Goal: Task Accomplishment & Management: Manage account settings

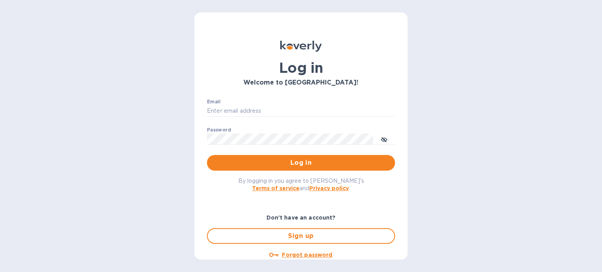
type input "[EMAIL_ADDRESS][DOMAIN_NAME]"
click at [301, 163] on span "Log in" at bounding box center [301, 162] width 176 height 9
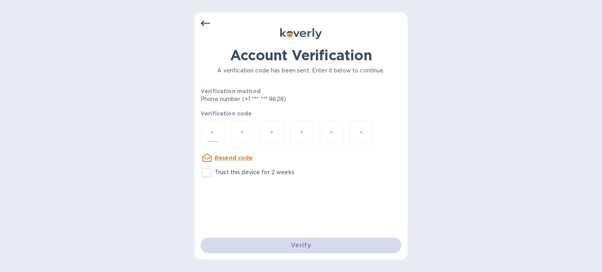
click at [218, 140] on div at bounding box center [213, 135] width 24 height 28
type input "5"
type input "1"
type input "4"
type input "0"
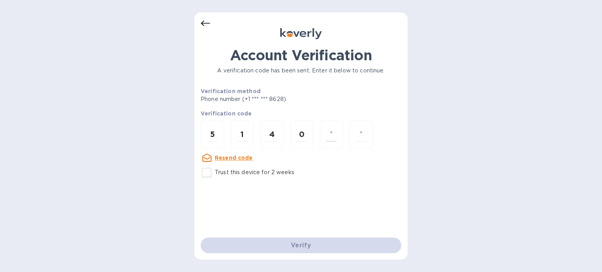
type input "6"
type input "1"
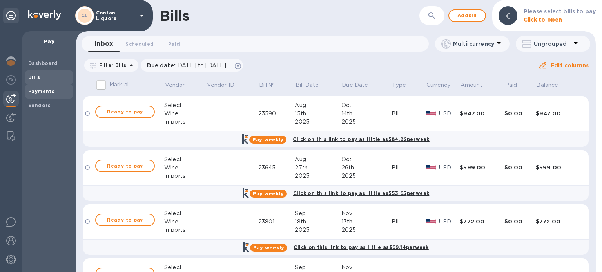
click at [43, 92] on b "Payments" at bounding box center [41, 92] width 26 height 6
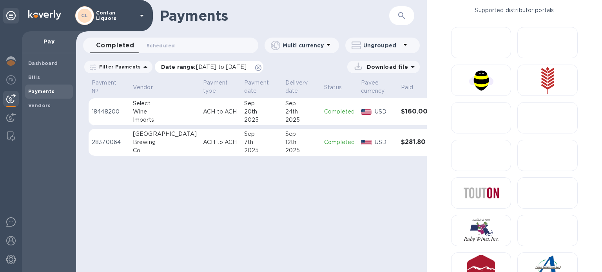
click at [224, 67] on span "[DATE] to [DATE]" at bounding box center [221, 67] width 51 height 6
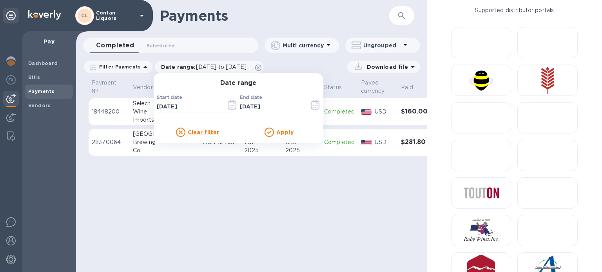
click at [229, 108] on icon "button" at bounding box center [232, 104] width 9 height 9
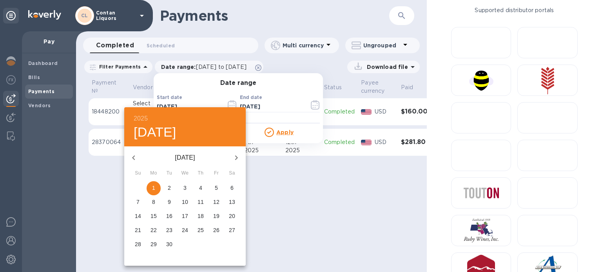
click at [133, 156] on icon "button" at bounding box center [133, 158] width 3 height 5
click at [134, 156] on icon "button" at bounding box center [133, 158] width 3 height 5
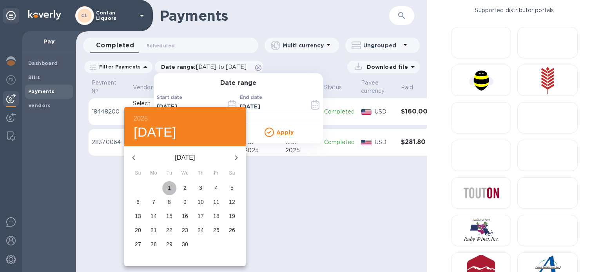
click at [169, 186] on p "1" at bounding box center [169, 188] width 3 height 8
type input "[DATE]"
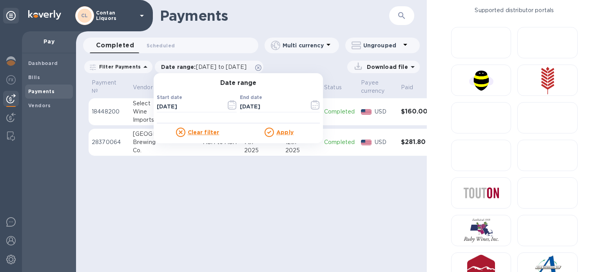
click at [289, 132] on u "Apply" at bounding box center [284, 132] width 17 height 6
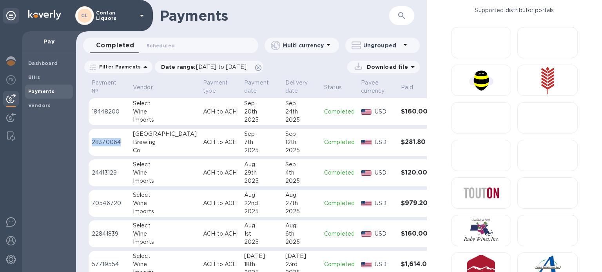
drag, startPoint x: 121, startPoint y: 145, endPoint x: 91, endPoint y: 143, distance: 29.4
click at [92, 143] on p "28370064" at bounding box center [109, 142] width 35 height 8
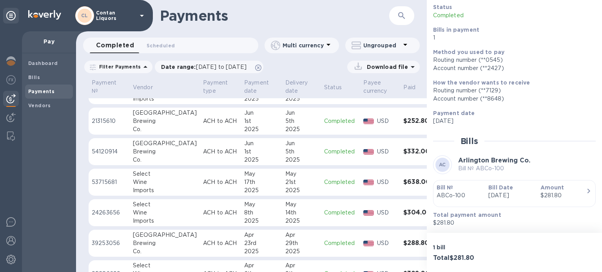
scroll to position [196, 0]
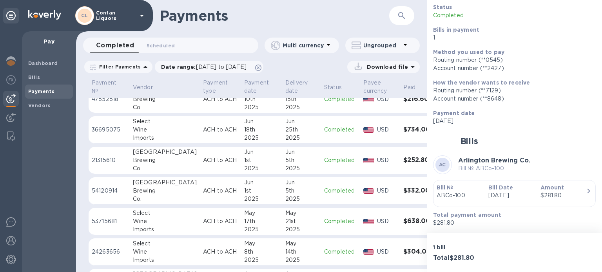
click at [121, 158] on p "21315610" at bounding box center [109, 160] width 35 height 8
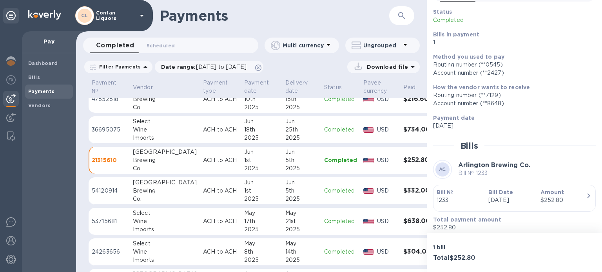
scroll to position [53, 0]
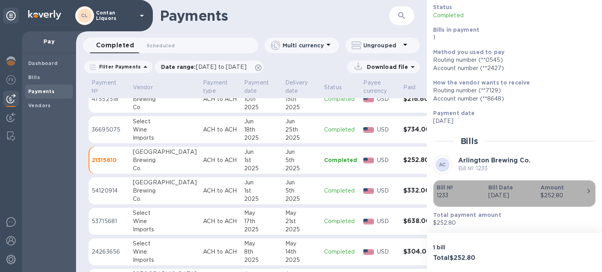
click at [588, 190] on icon "button" at bounding box center [589, 191] width 3 height 5
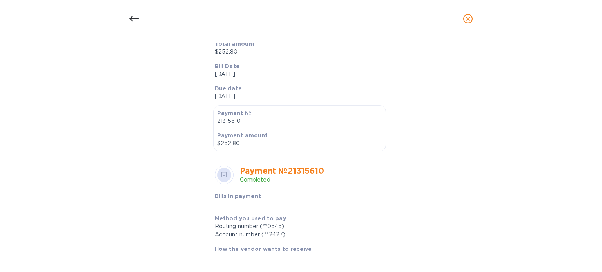
scroll to position [157, 0]
click at [133, 18] on icon at bounding box center [133, 18] width 9 height 9
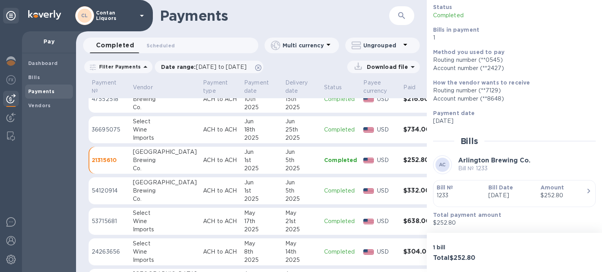
click at [105, 188] on p "54120914" at bounding box center [109, 191] width 35 height 8
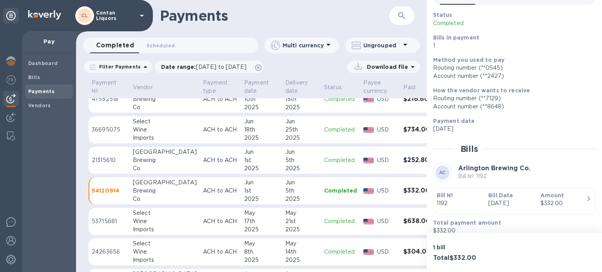
scroll to position [53, 0]
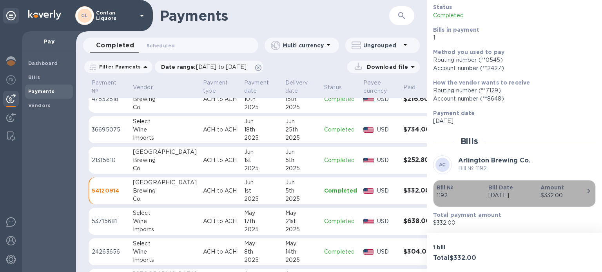
click at [588, 188] on icon "button" at bounding box center [588, 191] width 9 height 9
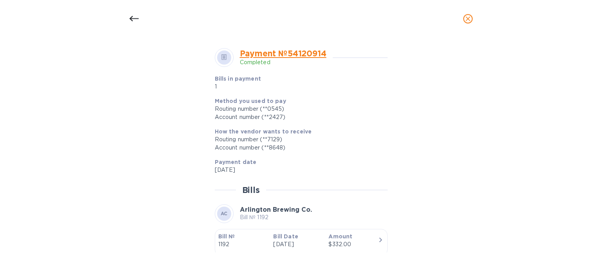
scroll to position [235, 0]
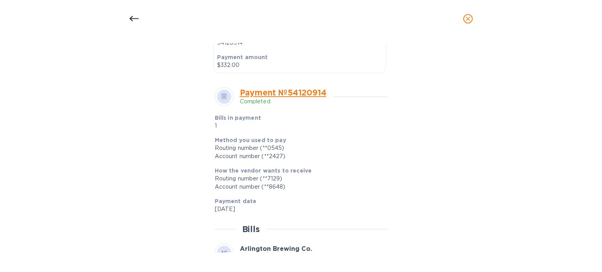
click at [132, 16] on icon at bounding box center [133, 18] width 9 height 5
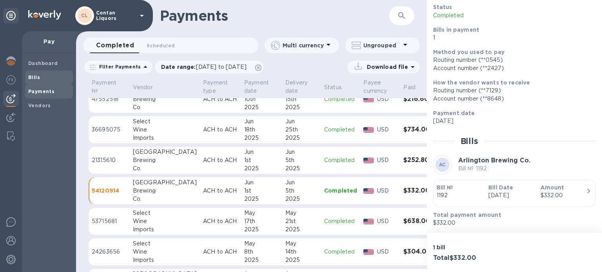
click at [38, 75] on b "Bills" at bounding box center [34, 77] width 12 height 6
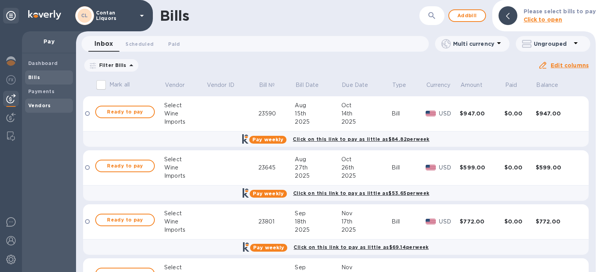
click at [39, 105] on b "Vendors" at bounding box center [39, 106] width 23 height 6
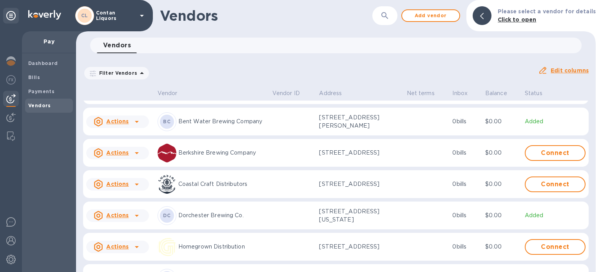
scroll to position [78, 0]
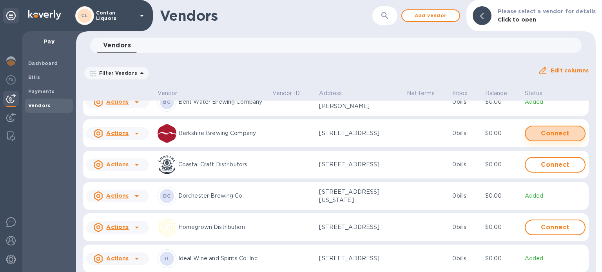
click at [554, 129] on span "Connect" at bounding box center [555, 133] width 47 height 9
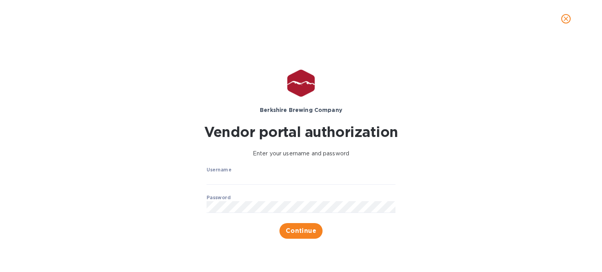
type input "[EMAIL_ADDRESS][DOMAIN_NAME]"
click at [298, 229] on span "Continue" at bounding box center [301, 231] width 31 height 9
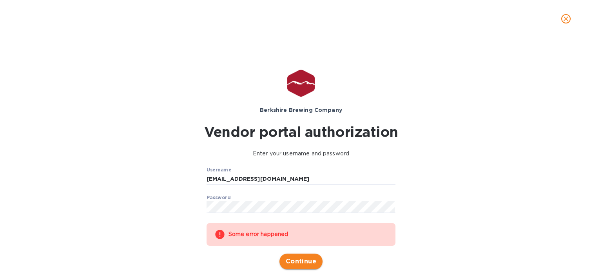
click at [307, 262] on span "Continue" at bounding box center [301, 261] width 31 height 9
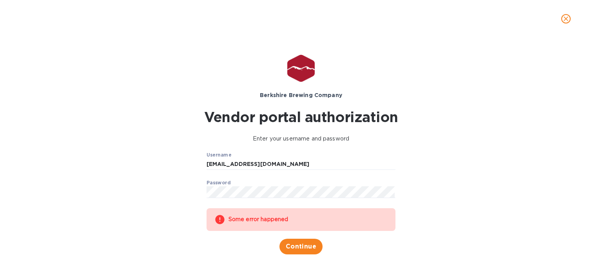
scroll to position [22, 0]
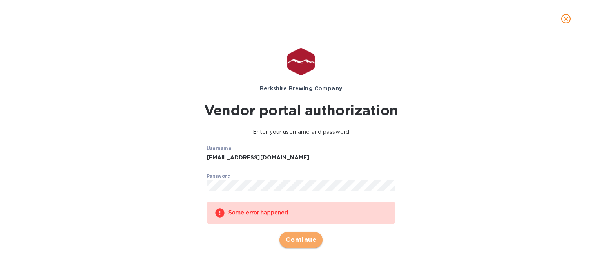
click at [301, 238] on span "Continue" at bounding box center [301, 240] width 31 height 9
click at [563, 18] on icon "close" at bounding box center [566, 19] width 8 height 8
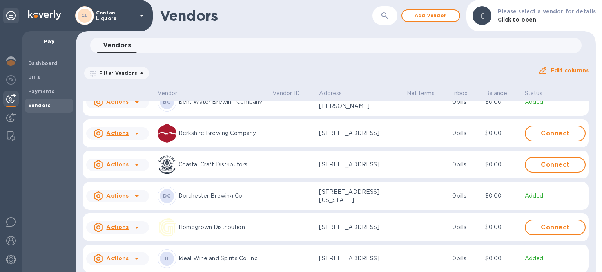
scroll to position [0, 0]
click at [545, 164] on span "Connect" at bounding box center [555, 164] width 47 height 9
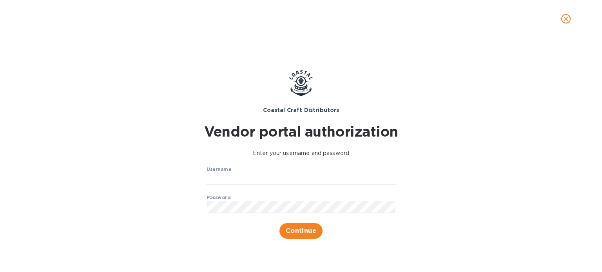
type input "[EMAIL_ADDRESS][DOMAIN_NAME]"
click at [296, 230] on span "Continue" at bounding box center [301, 231] width 31 height 9
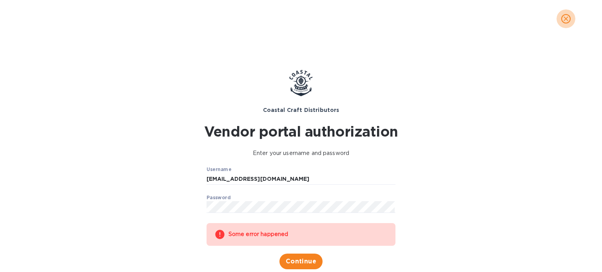
click at [568, 20] on icon "close" at bounding box center [566, 19] width 8 height 8
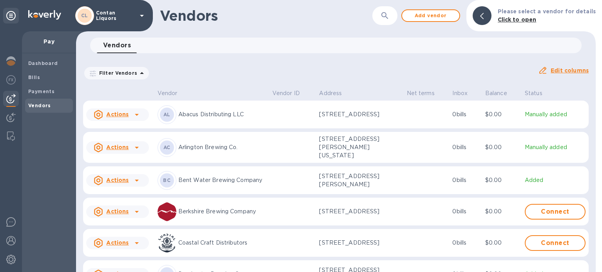
click at [138, 209] on icon at bounding box center [136, 211] width 9 height 9
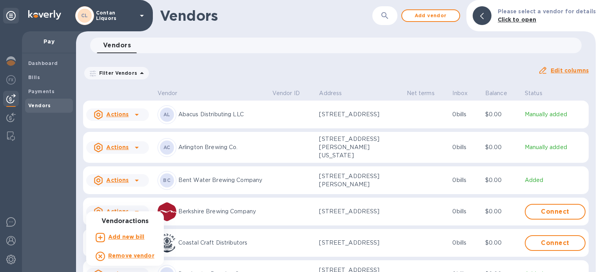
click at [138, 209] on div at bounding box center [301, 136] width 602 height 272
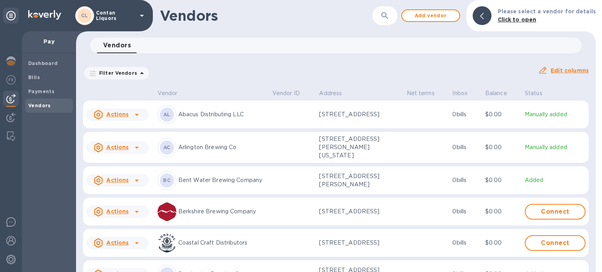
click at [133, 148] on icon at bounding box center [136, 147] width 9 height 9
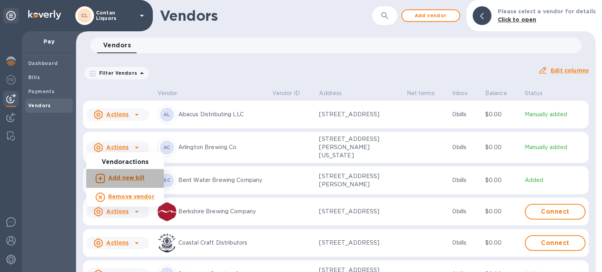
click at [128, 171] on li "Add new bill" at bounding box center [125, 178] width 78 height 19
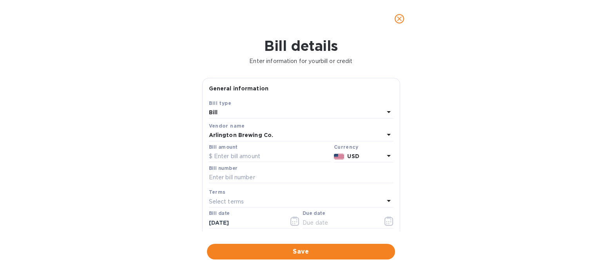
click at [384, 112] on icon at bounding box center [388, 111] width 9 height 9
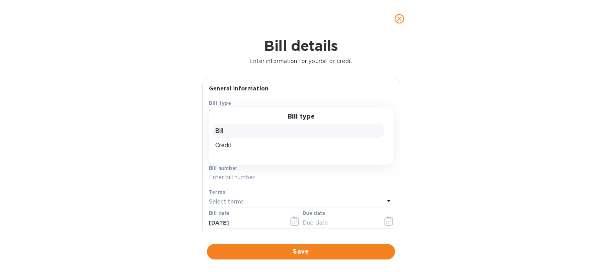
click at [283, 128] on p "Bill" at bounding box center [298, 131] width 166 height 8
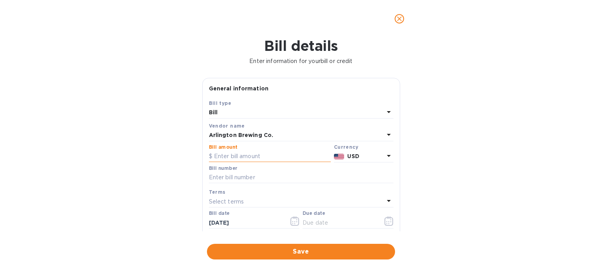
click at [245, 153] on input "text" at bounding box center [270, 157] width 122 height 12
type input "280.80"
click button "Save" at bounding box center [0, 0] width 0 height 0
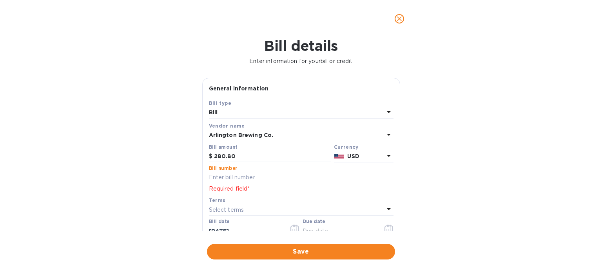
click at [246, 176] on input "text" at bounding box center [301, 178] width 185 height 12
paste input "ABCo-156"
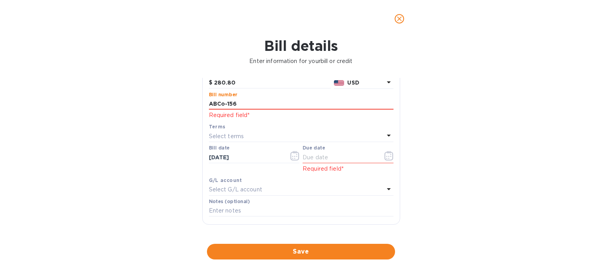
scroll to position [78, 0]
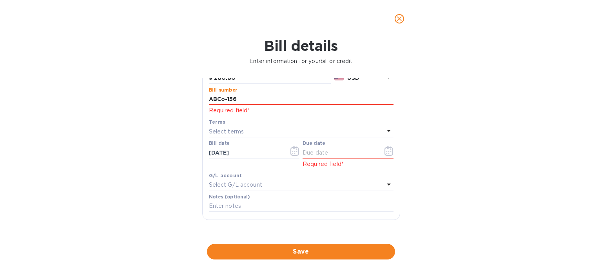
type input "ABCo-156"
click at [295, 154] on icon "button" at bounding box center [294, 151] width 9 height 9
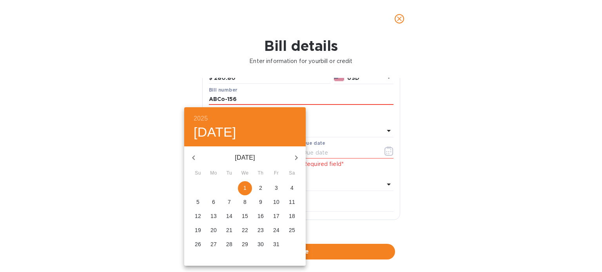
click at [193, 156] on icon "button" at bounding box center [193, 158] width 3 height 5
click at [279, 201] on p "12" at bounding box center [276, 202] width 6 height 8
type input "[DATE]"
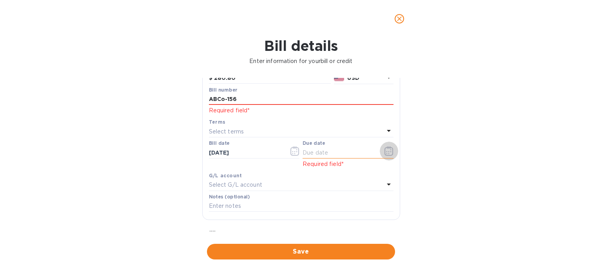
click at [387, 151] on icon "button" at bounding box center [389, 151] width 9 height 9
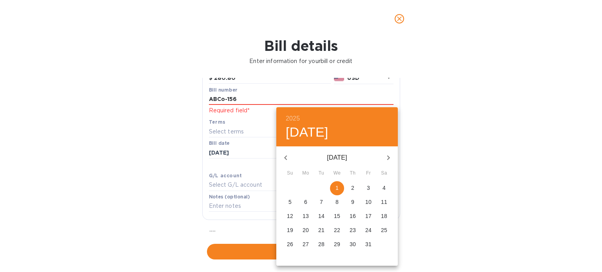
click at [289, 216] on p "12" at bounding box center [290, 216] width 6 height 8
type input "[DATE]"
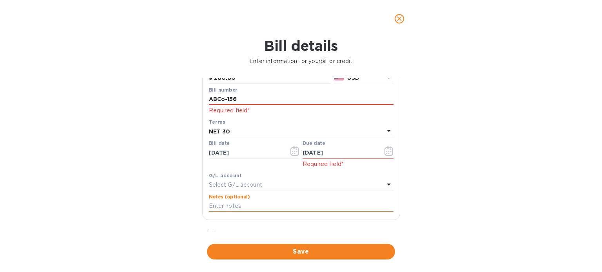
click at [243, 207] on input "text" at bounding box center [301, 207] width 185 height 12
paste input "ABCo-156"
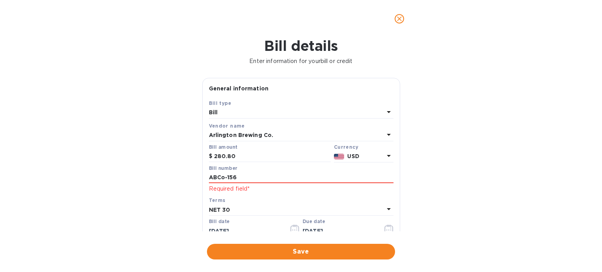
type input "ABCo-156"
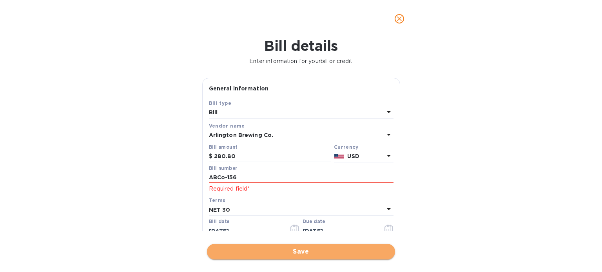
click at [307, 252] on span "Save" at bounding box center [301, 251] width 176 height 9
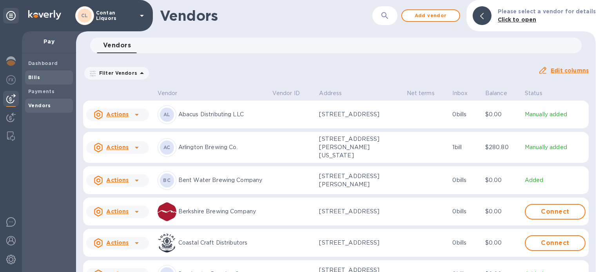
click at [32, 76] on b "Bills" at bounding box center [34, 77] width 12 height 6
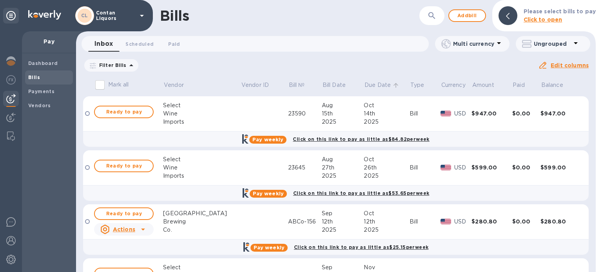
click at [394, 87] on icon at bounding box center [396, 85] width 5 height 5
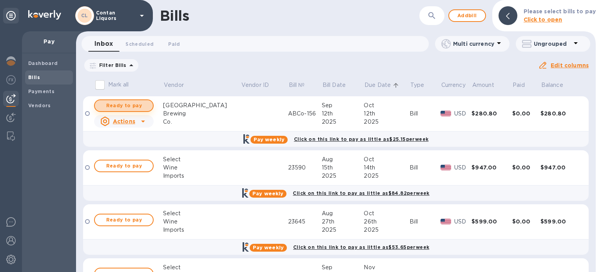
click at [120, 106] on span "Ready to pay" at bounding box center [123, 105] width 45 height 9
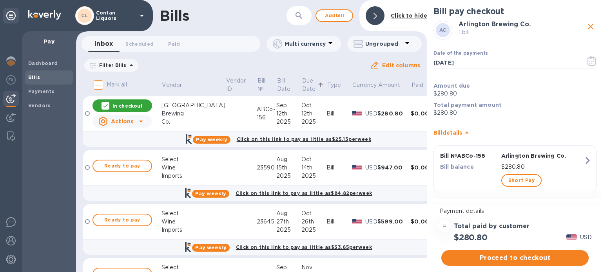
scroll to position [9, 0]
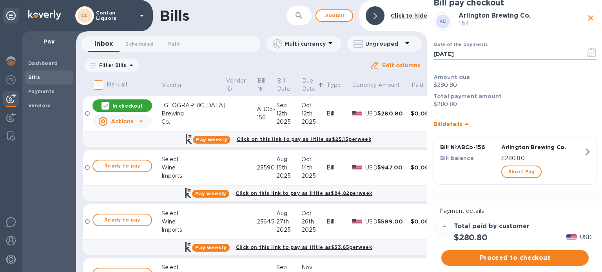
click at [588, 51] on icon "button" at bounding box center [592, 52] width 9 height 9
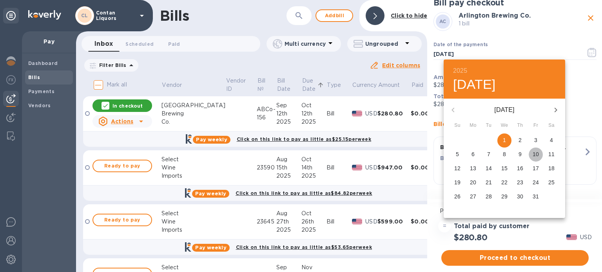
click at [536, 152] on p "10" at bounding box center [536, 155] width 6 height 8
type input "[DATE]"
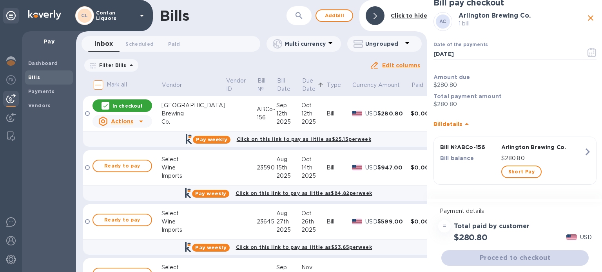
click at [530, 115] on p "10" at bounding box center [528, 113] width 5 height 4
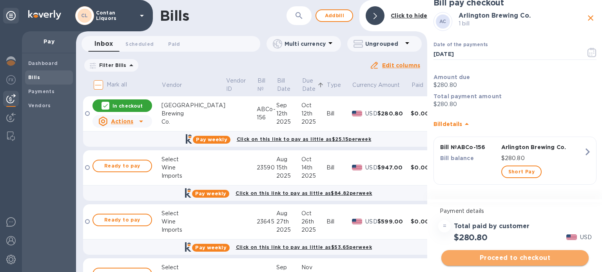
click at [521, 257] on span "Proceed to checkout" at bounding box center [515, 258] width 135 height 9
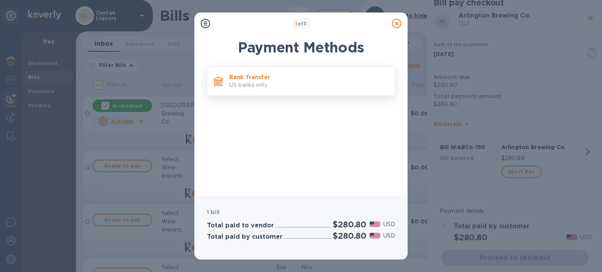
click at [250, 77] on p "Bank Transfer" at bounding box center [308, 77] width 159 height 8
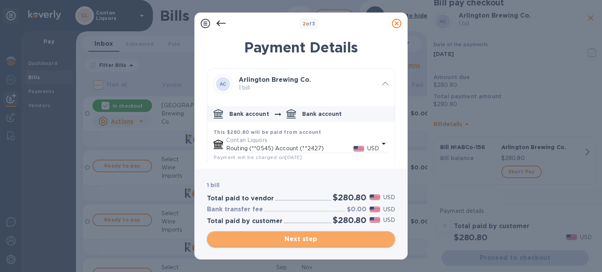
click at [296, 240] on span "Next step" at bounding box center [301, 239] width 176 height 9
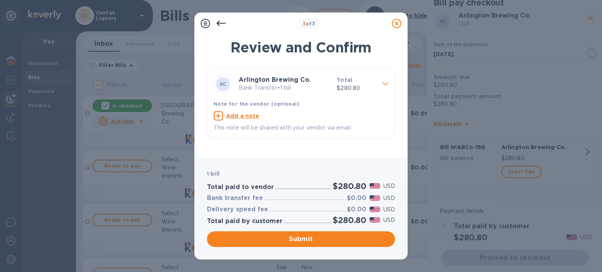
click at [246, 113] on u "Add a note" at bounding box center [242, 116] width 33 height 6
click at [250, 116] on textarea at bounding box center [295, 117] width 162 height 7
paste textarea "ABCo-156"
type textarea "ABCo-156"
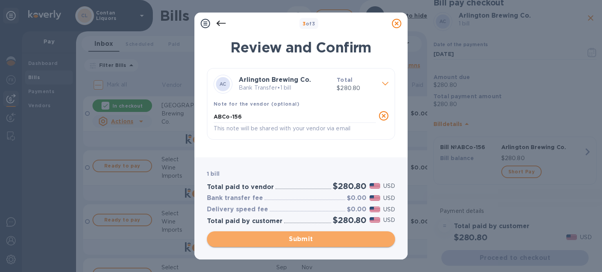
click at [300, 240] on span "Submit" at bounding box center [301, 239] width 176 height 9
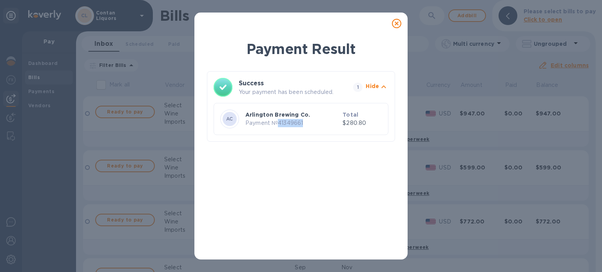
drag, startPoint x: 305, startPoint y: 123, endPoint x: 279, endPoint y: 122, distance: 26.3
click at [279, 122] on p "Payment № 41349661" at bounding box center [292, 123] width 94 height 8
copy p "41349661"
click at [400, 22] on icon at bounding box center [396, 23] width 9 height 9
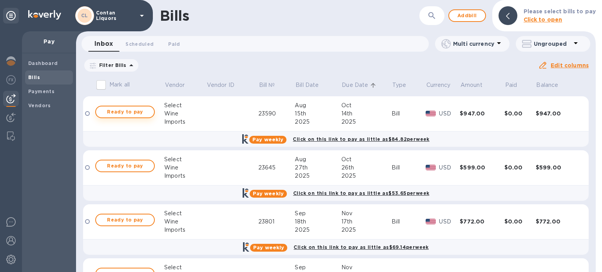
click at [118, 112] on span "Ready to pay" at bounding box center [124, 111] width 45 height 9
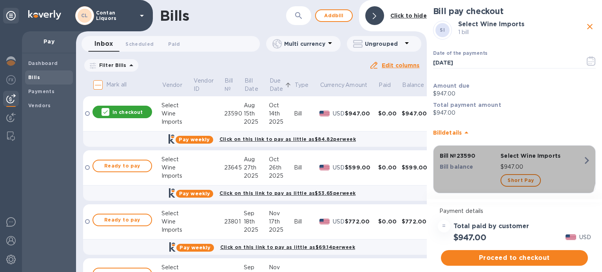
drag, startPoint x: 477, startPoint y: 158, endPoint x: 464, endPoint y: 157, distance: 13.0
click at [464, 157] on p "Bill № 23590" at bounding box center [469, 156] width 58 height 8
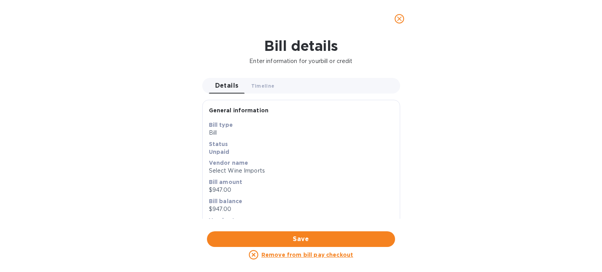
click at [402, 18] on icon "close" at bounding box center [400, 19] width 8 height 8
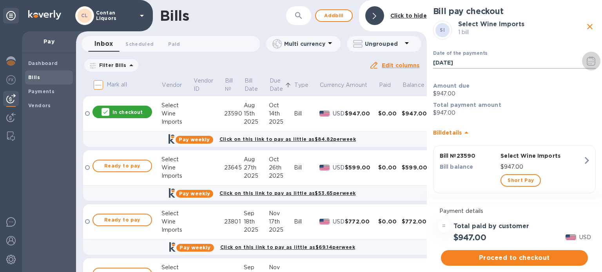
click at [587, 60] on icon "button" at bounding box center [591, 60] width 9 height 9
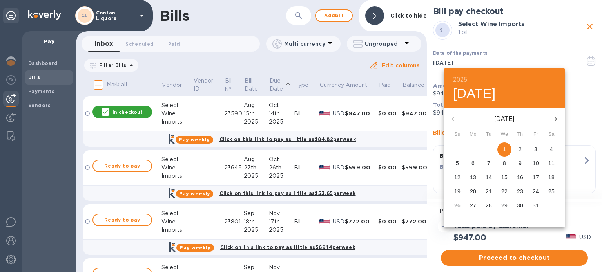
click at [472, 178] on p "13" at bounding box center [473, 178] width 6 height 8
type input "[DATE]"
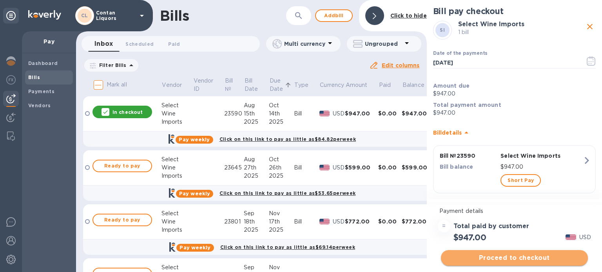
click at [523, 262] on span "Proceed to checkout" at bounding box center [514, 258] width 134 height 9
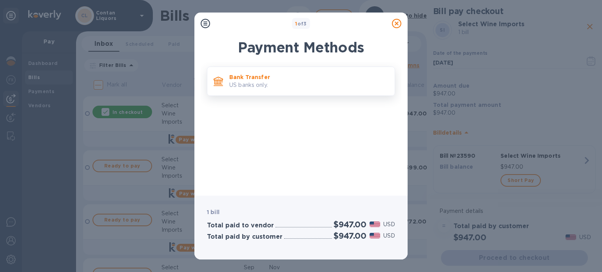
click at [268, 79] on p "Bank Transfer" at bounding box center [308, 77] width 159 height 8
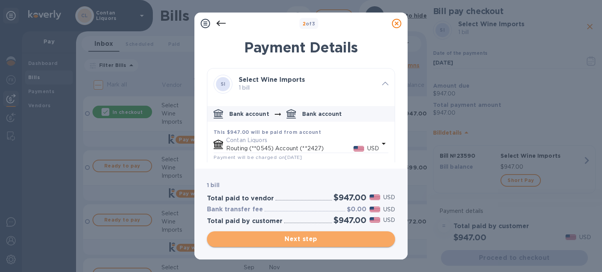
click at [368, 240] on span "Next step" at bounding box center [301, 239] width 176 height 9
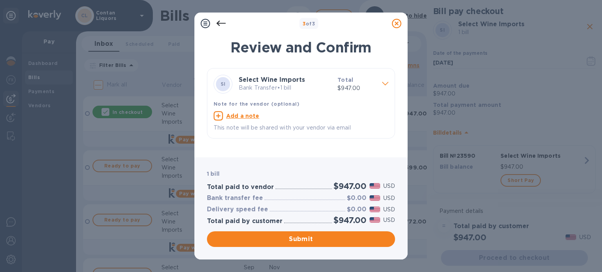
click at [245, 117] on u "Add a note" at bounding box center [242, 116] width 33 height 6
click at [258, 121] on div "x" at bounding box center [295, 117] width 162 height 12
paste textarea "23590"
type textarea "23590"
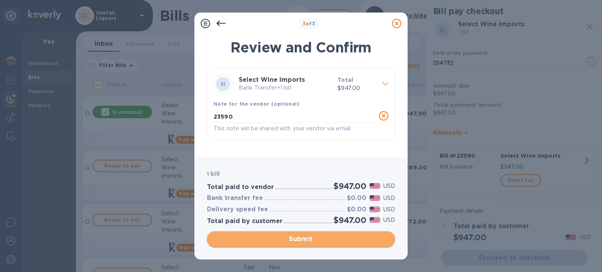
click at [303, 241] on span "Submit" at bounding box center [301, 239] width 176 height 9
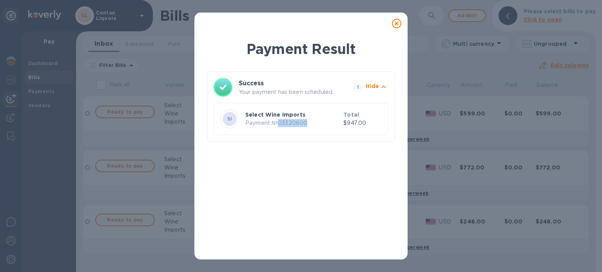
drag, startPoint x: 311, startPoint y: 123, endPoint x: 279, endPoint y: 125, distance: 31.8
click at [279, 125] on p "Payment № 03320600" at bounding box center [292, 123] width 95 height 8
copy p "03320600"
click at [399, 22] on icon at bounding box center [396, 23] width 9 height 9
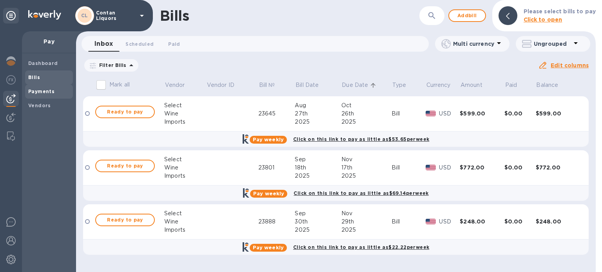
click at [38, 90] on b "Payments" at bounding box center [41, 92] width 26 height 6
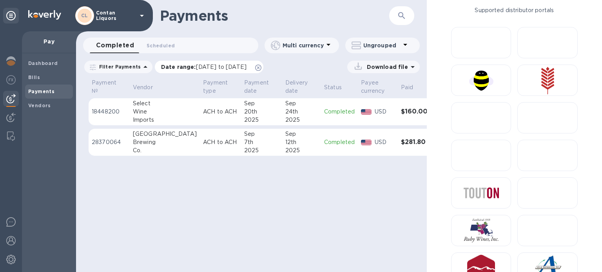
click at [198, 67] on span "[DATE] to [DATE]" at bounding box center [221, 67] width 51 height 6
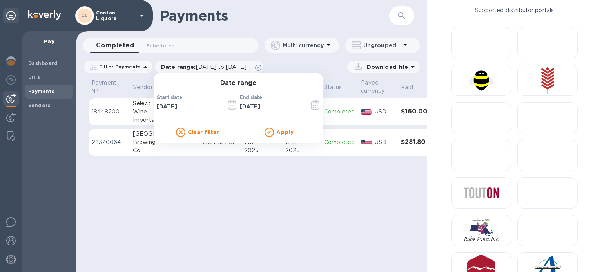
click at [229, 105] on icon "button" at bounding box center [229, 105] width 1 height 1
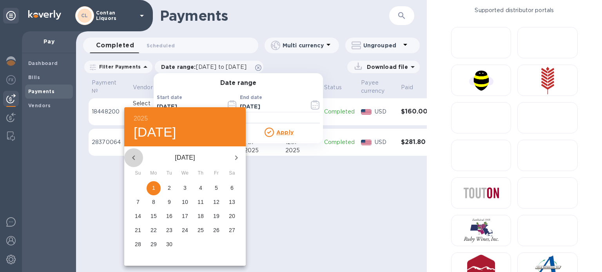
click at [132, 160] on icon "button" at bounding box center [133, 157] width 9 height 9
click at [132, 159] on icon "button" at bounding box center [133, 157] width 9 height 9
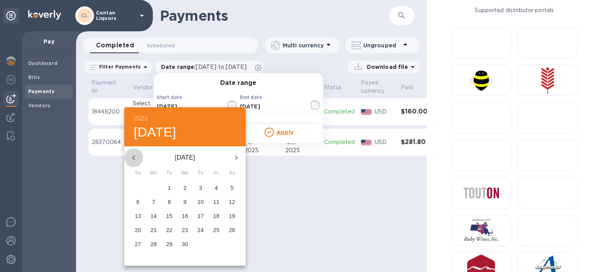
click at [132, 158] on icon "button" at bounding box center [133, 157] width 9 height 9
click at [232, 186] on p "1" at bounding box center [232, 188] width 3 height 8
type input "[DATE]"
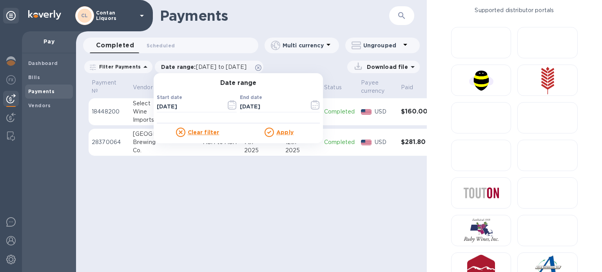
click at [276, 134] on u "Apply" at bounding box center [284, 132] width 17 height 6
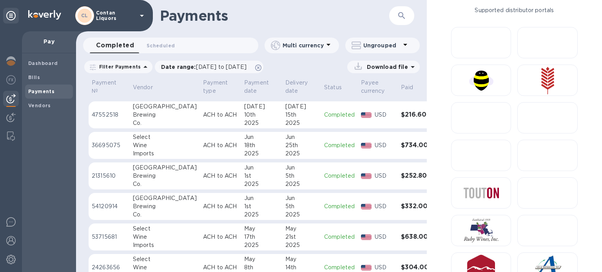
scroll to position [162, 0]
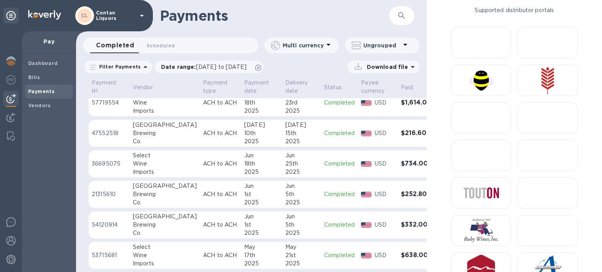
click at [285, 168] on div "2025" at bounding box center [301, 172] width 33 height 8
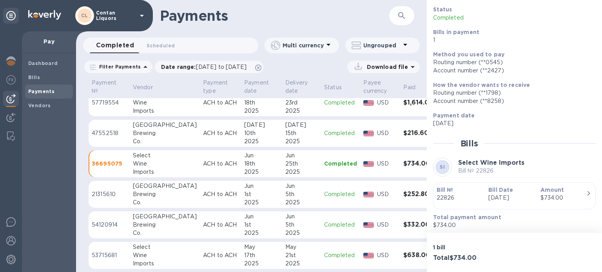
scroll to position [53, 0]
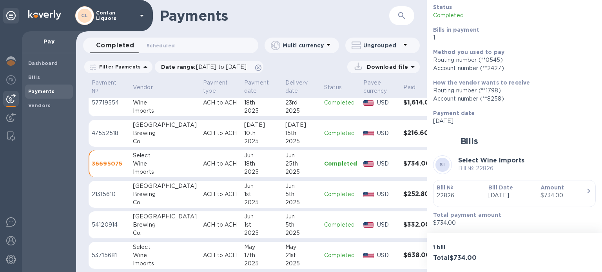
click at [584, 190] on icon "button" at bounding box center [588, 191] width 9 height 9
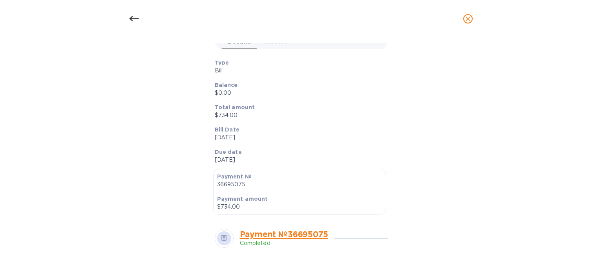
scroll to position [157, 0]
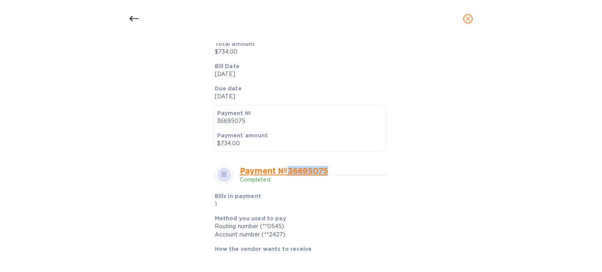
copy link "36695075"
drag, startPoint x: 335, startPoint y: 171, endPoint x: 264, endPoint y: 108, distance: 94.7
click at [270, 117] on div "Type Bill Balance $0.00 Total amount $734.00 Bill Date [DATE] Due date [DATE] P…" at bounding box center [301, 195] width 176 height 402
click at [364, 192] on div "Bills in payment 1" at bounding box center [298, 200] width 173 height 22
drag, startPoint x: 332, startPoint y: 172, endPoint x: 291, endPoint y: 173, distance: 41.2
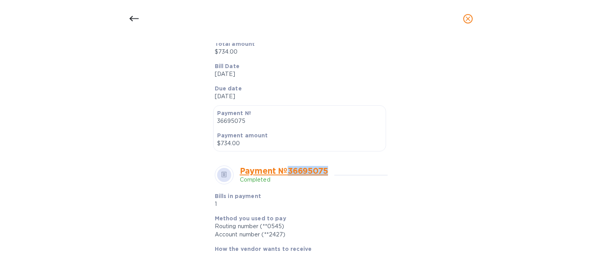
click at [291, 173] on div "Payment № 36695075 Completed" at bounding box center [287, 175] width 94 height 18
copy link "36695075"
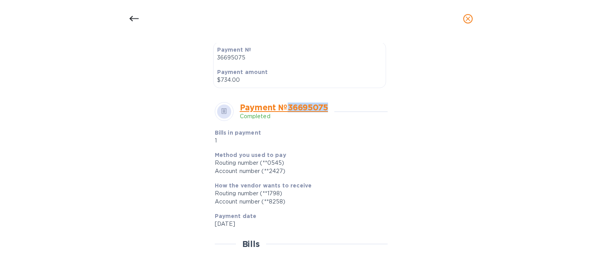
scroll to position [223, 0]
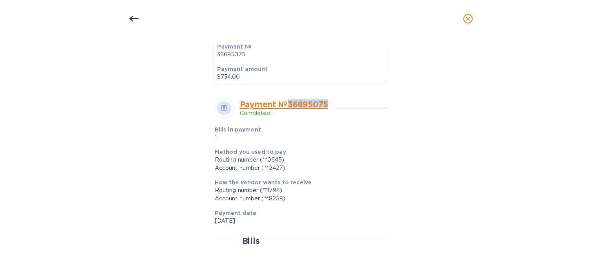
click at [467, 17] on icon "close" at bounding box center [468, 19] width 8 height 8
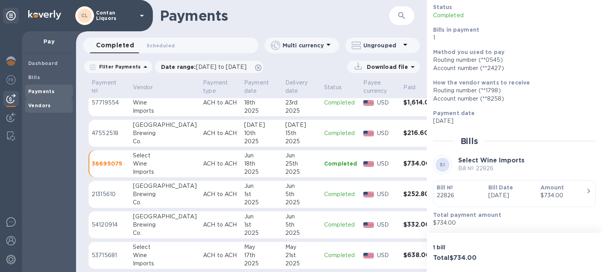
click at [45, 104] on b "Vendors" at bounding box center [39, 106] width 23 height 6
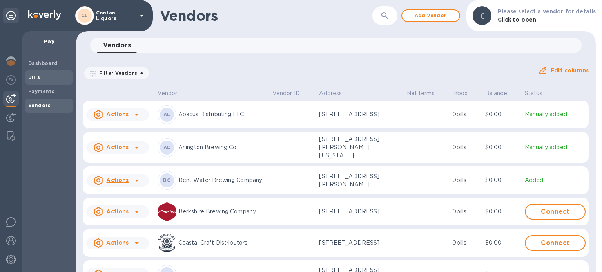
click at [36, 75] on b "Bills" at bounding box center [34, 77] width 12 height 6
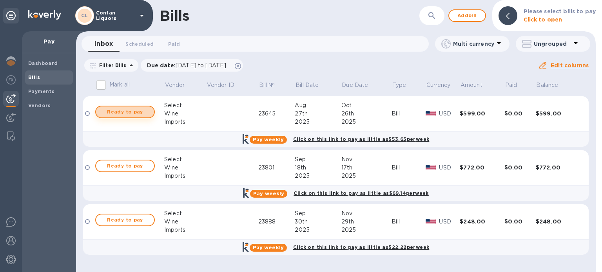
click at [116, 110] on span "Ready to pay" at bounding box center [124, 111] width 45 height 9
click at [134, 114] on span "Ready to pay" at bounding box center [124, 111] width 45 height 9
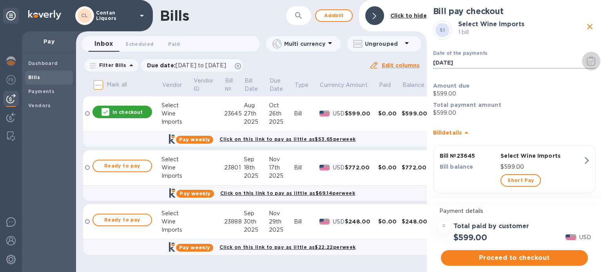
click at [591, 62] on icon "button" at bounding box center [591, 61] width 1 height 1
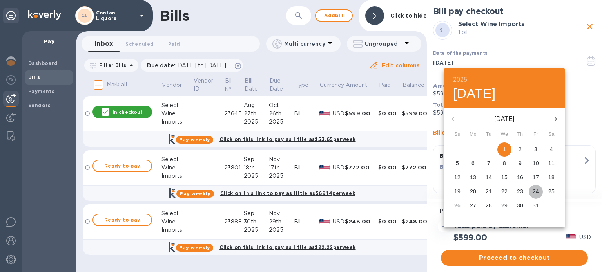
click at [535, 191] on p "24" at bounding box center [536, 192] width 6 height 8
type input "[DATE]"
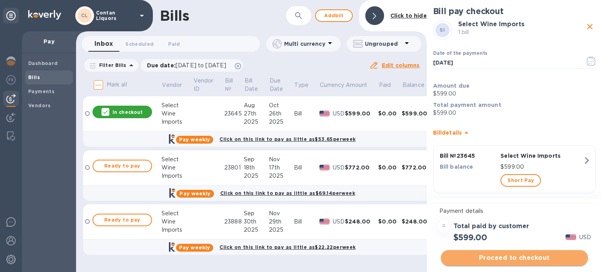
click at [519, 257] on span "Proceed to checkout" at bounding box center [514, 258] width 134 height 9
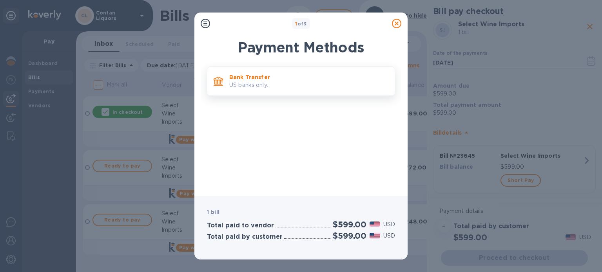
click at [256, 77] on p "Bank Transfer" at bounding box center [308, 77] width 159 height 8
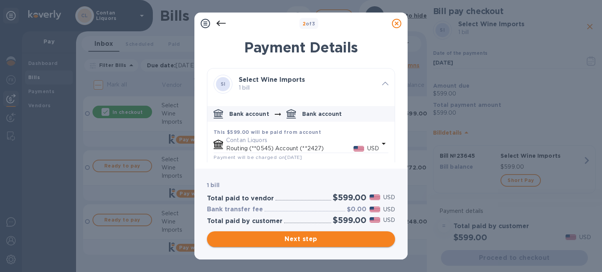
click at [334, 237] on span "Next step" at bounding box center [301, 239] width 176 height 9
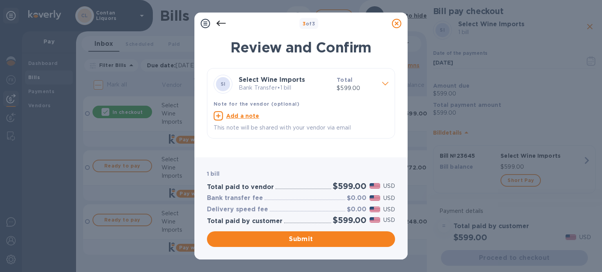
click at [234, 116] on u "Add a note" at bounding box center [242, 116] width 33 height 6
click at [238, 121] on div "x" at bounding box center [295, 117] width 162 height 12
paste textarea "23645"
type textarea "23645"
click at [299, 241] on span "Submit" at bounding box center [301, 239] width 176 height 9
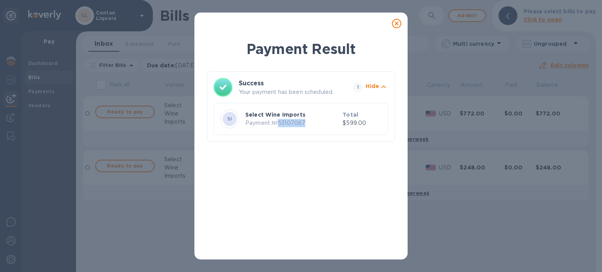
drag, startPoint x: 309, startPoint y: 119, endPoint x: 279, endPoint y: 123, distance: 30.0
click at [279, 123] on p "Payment № 53107067" at bounding box center [292, 123] width 94 height 8
copy p "53107067"
